Goal: Use online tool/utility: Utilize a website feature to perform a specific function

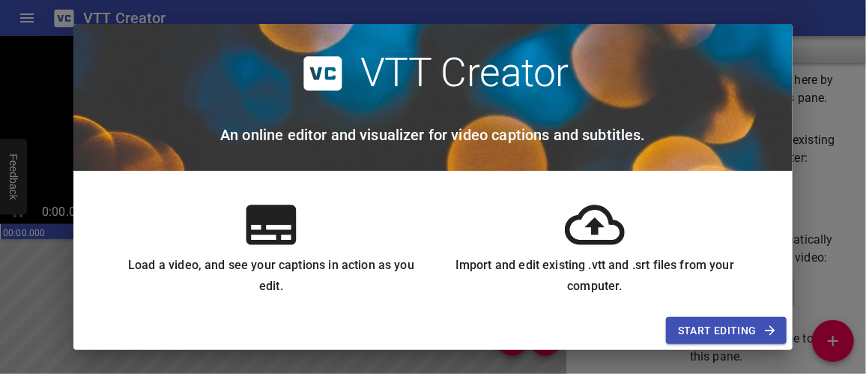
click at [717, 326] on span "Start Editing" at bounding box center [726, 330] width 97 height 19
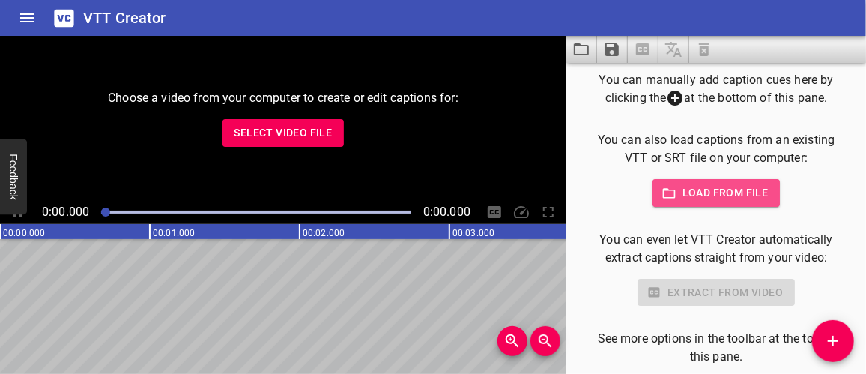
click at [740, 194] on span "Load from file" at bounding box center [717, 193] width 104 height 19
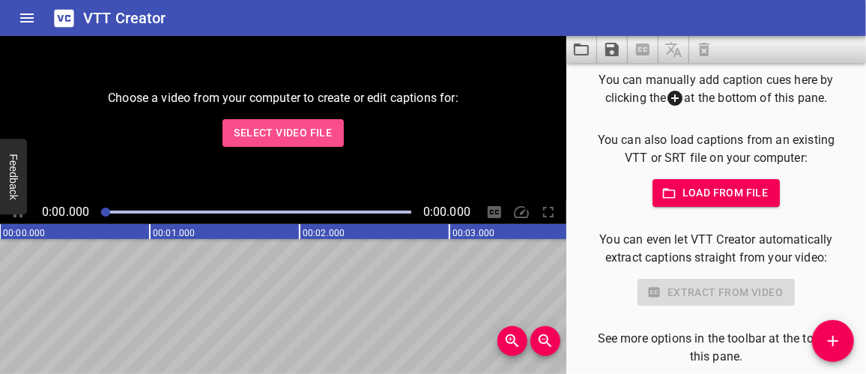
click at [294, 136] on span "Select Video File" at bounding box center [284, 133] width 98 height 19
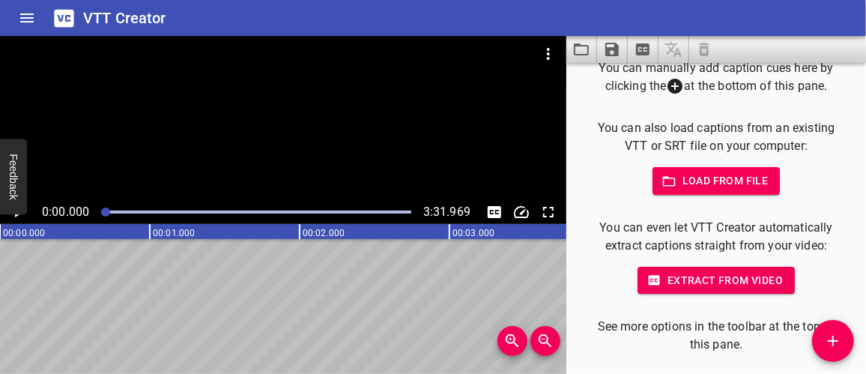
scroll to position [16, 0]
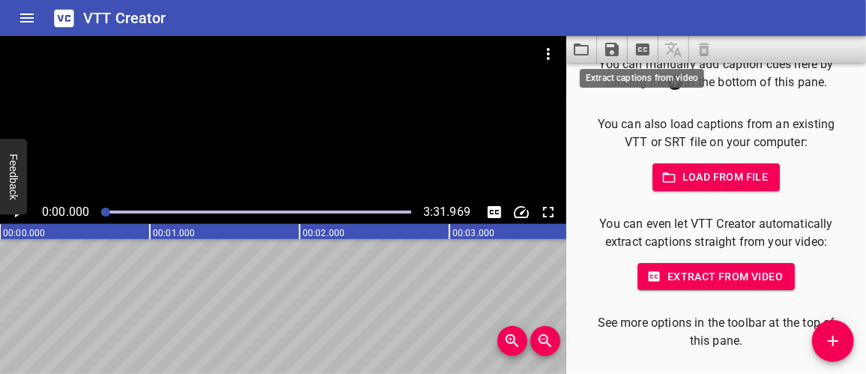
click at [644, 49] on icon "Extract captions from video" at bounding box center [643, 49] width 18 height 18
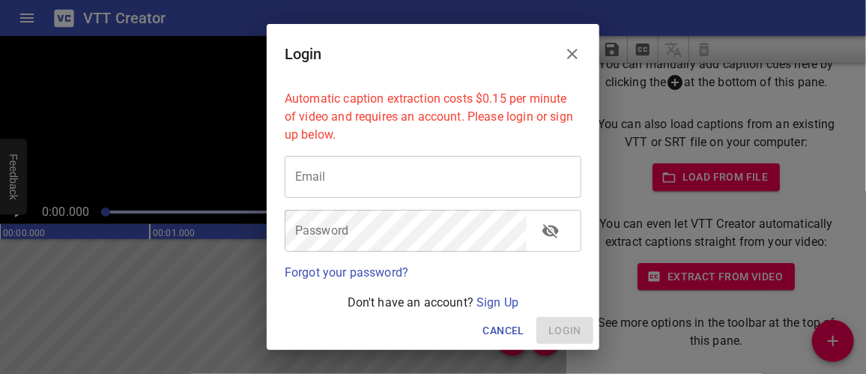
click at [578, 50] on icon "Close" at bounding box center [572, 54] width 18 height 18
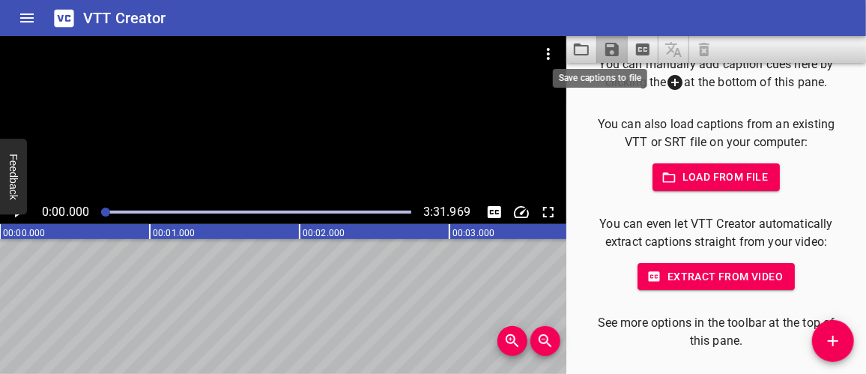
click at [613, 51] on icon "Save captions to file" at bounding box center [612, 49] width 18 height 18
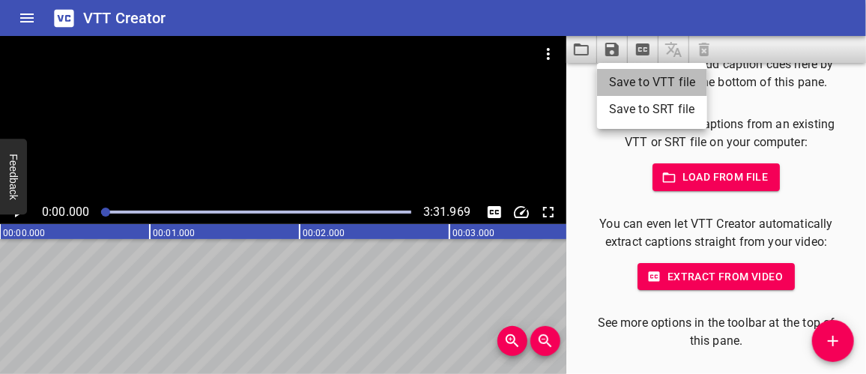
click at [636, 82] on li "Save to VTT file" at bounding box center [652, 82] width 110 height 27
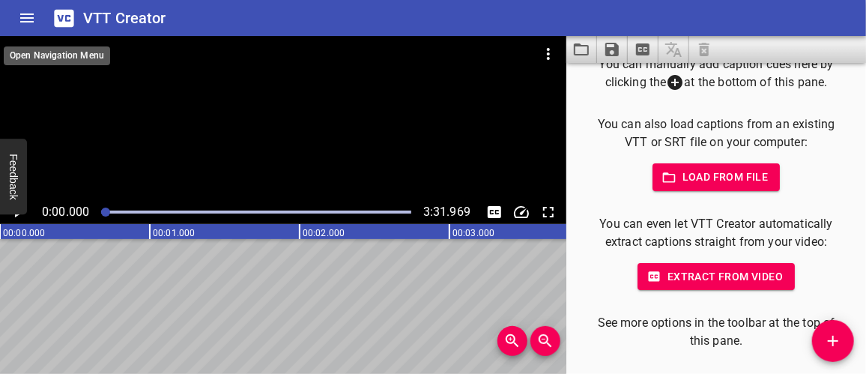
click at [22, 16] on icon "Home" at bounding box center [27, 18] width 18 height 18
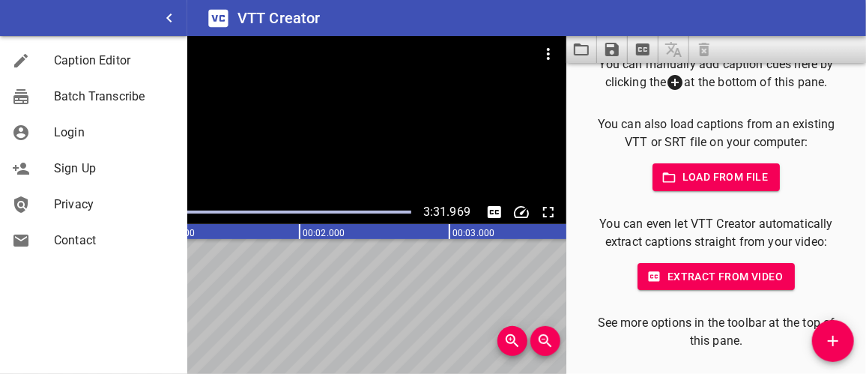
click at [468, 85] on div at bounding box center [283, 73] width 566 height 75
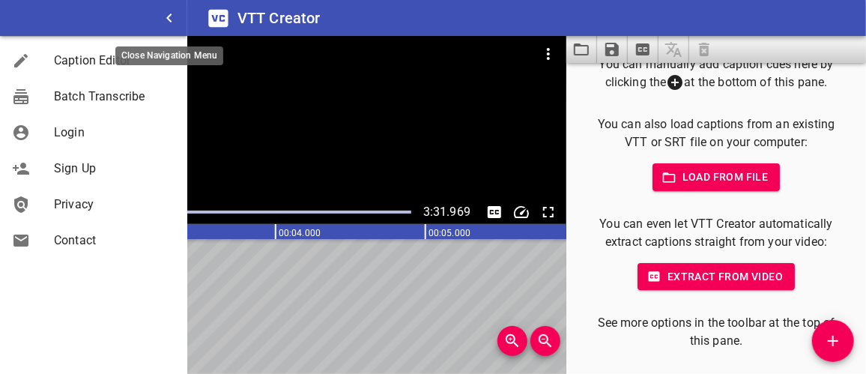
click at [168, 16] on icon "button" at bounding box center [168, 17] width 5 height 9
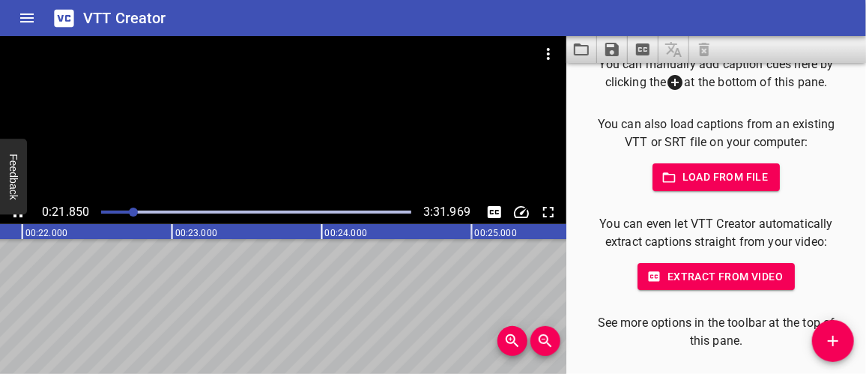
click at [679, 273] on span "Extract from video" at bounding box center [716, 276] width 133 height 19
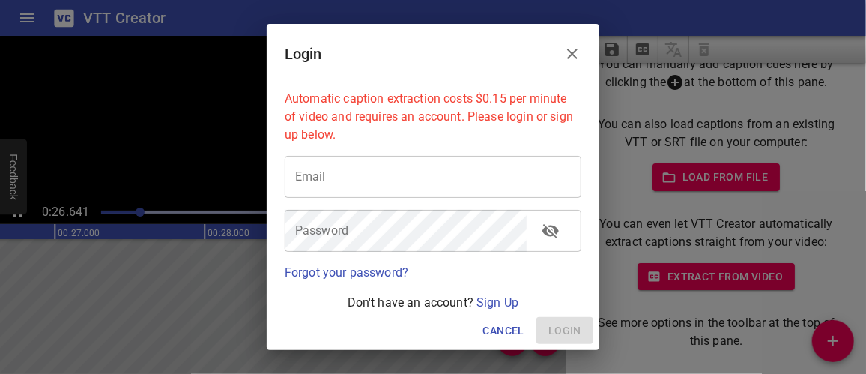
click at [574, 49] on icon "Close" at bounding box center [572, 54] width 18 height 18
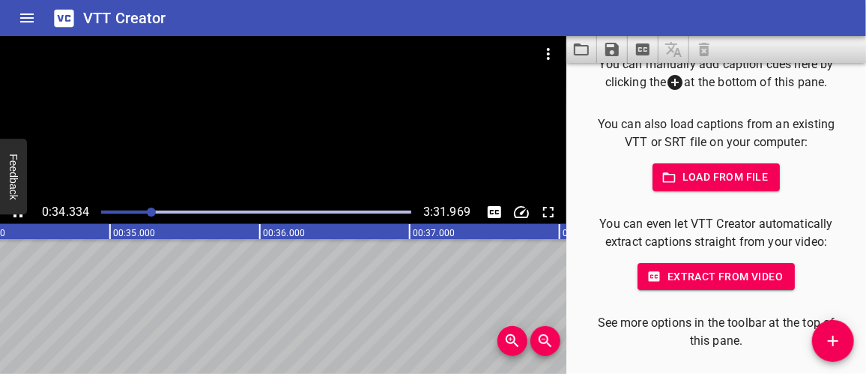
click at [181, 164] on div at bounding box center [283, 118] width 566 height 164
